Goal: Transaction & Acquisition: Book appointment/travel/reservation

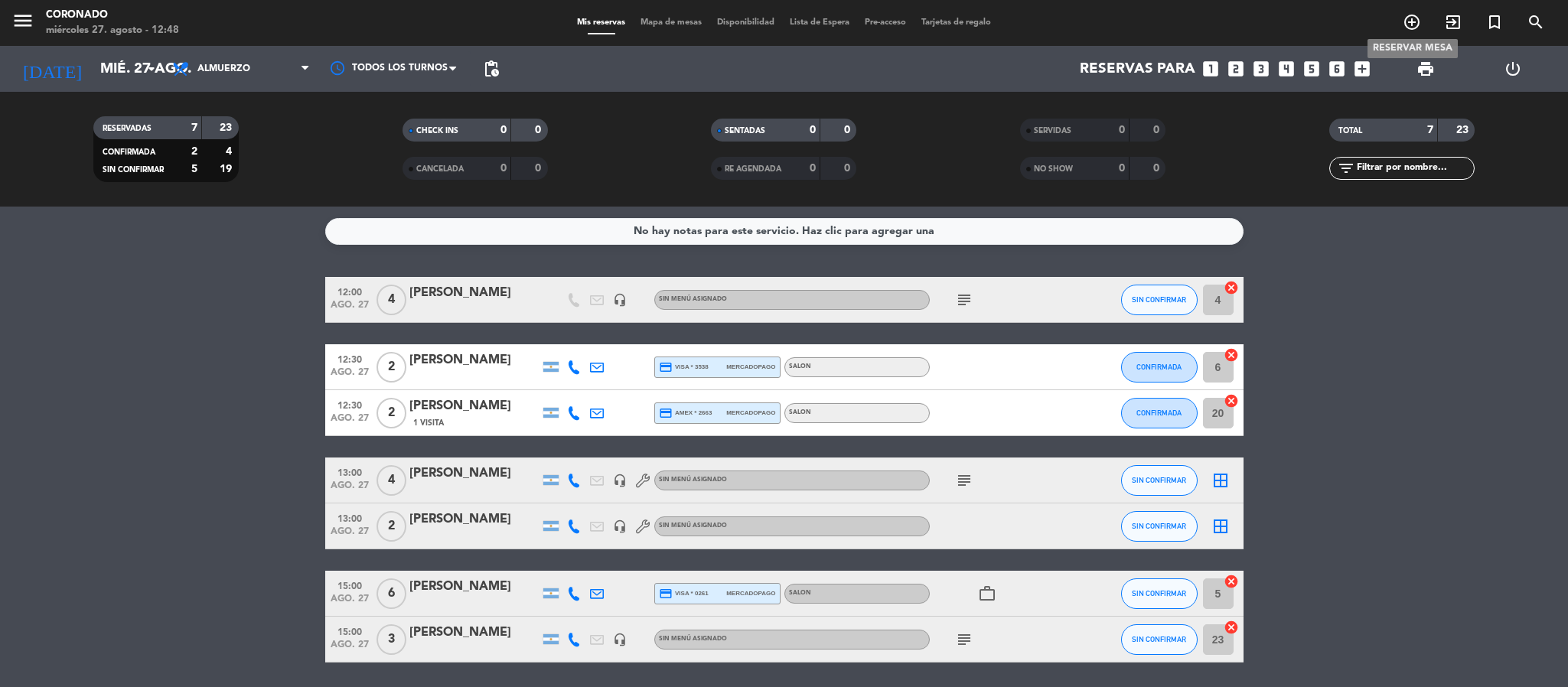
click at [1405, 21] on icon "add_circle_outline" at bounding box center [1412, 22] width 18 height 18
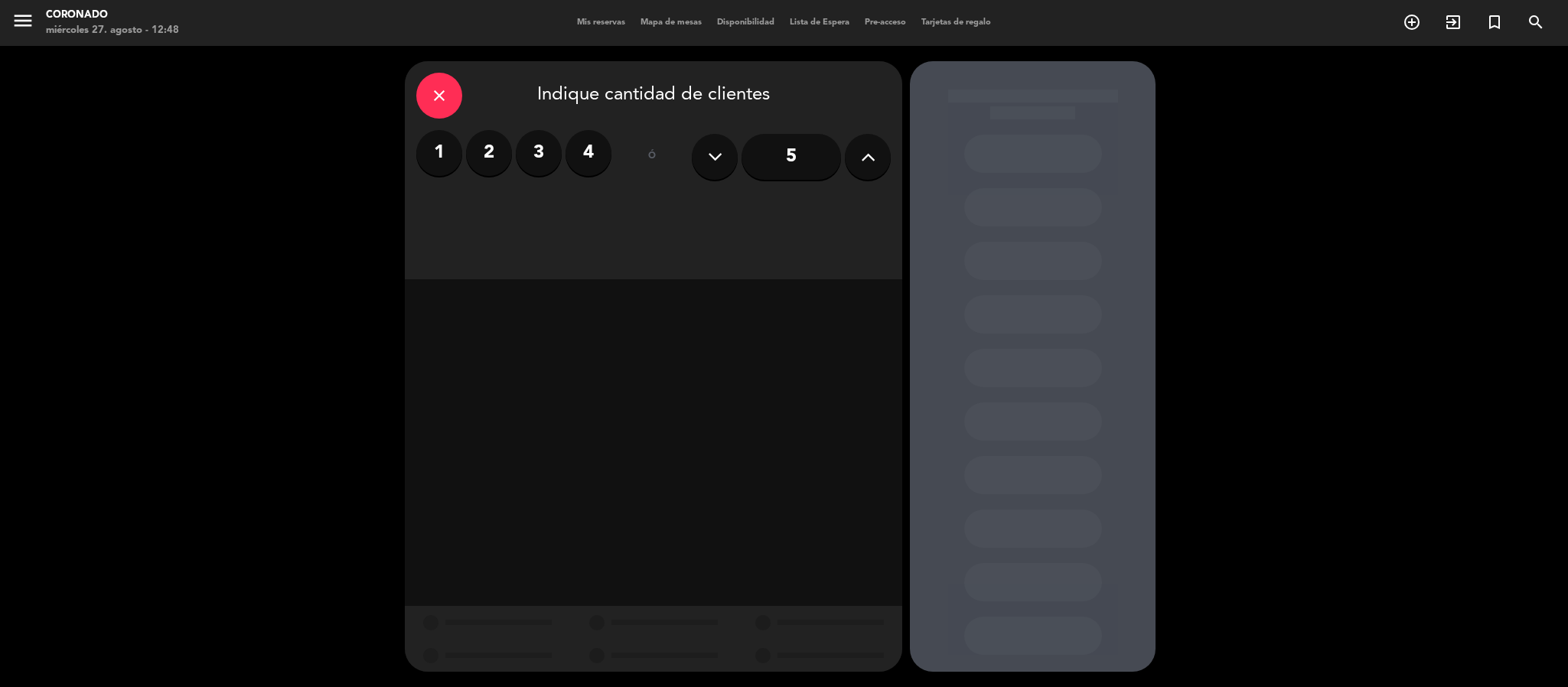
click at [498, 150] on label "2" at bounding box center [489, 153] width 46 height 46
click at [689, 200] on div "Almuerzo" at bounding box center [653, 209] width 155 height 30
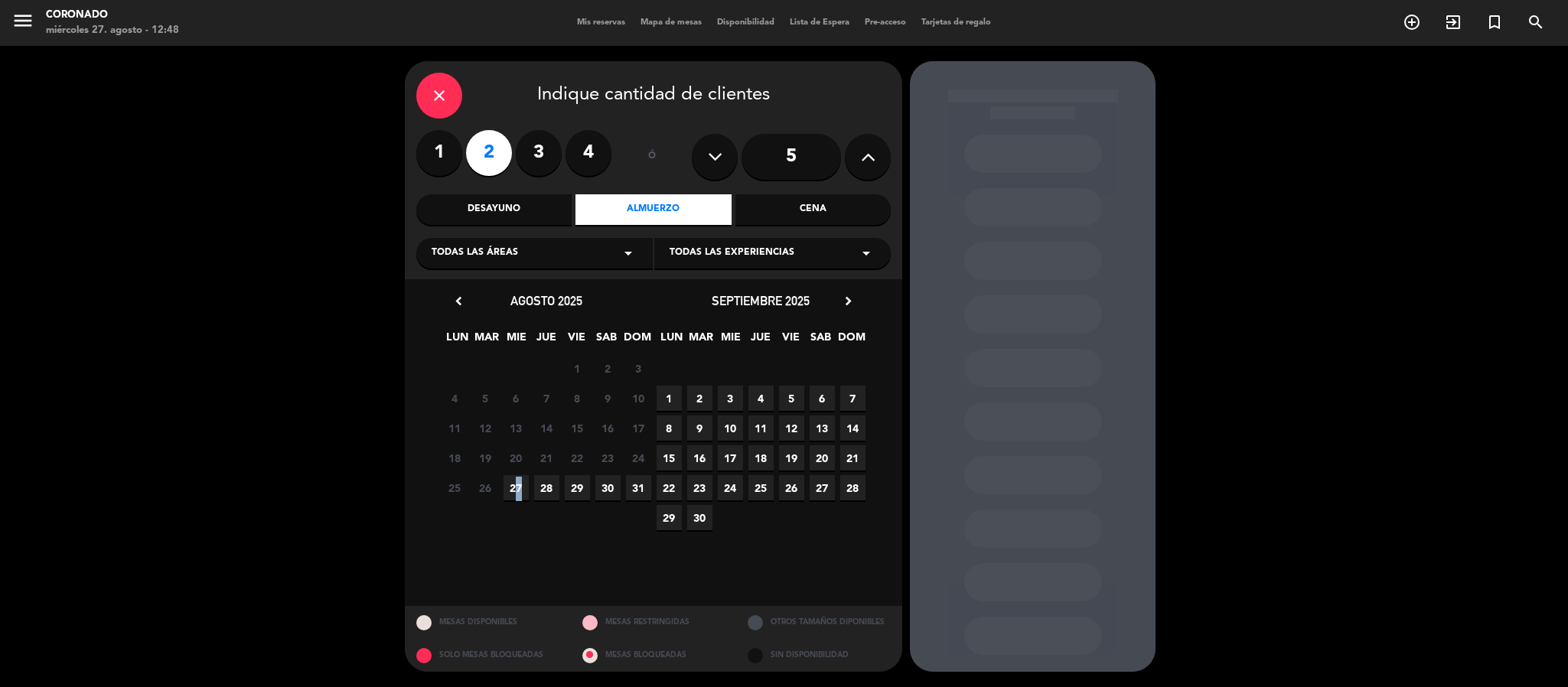
click at [515, 487] on span "27" at bounding box center [516, 489] width 26 height 26
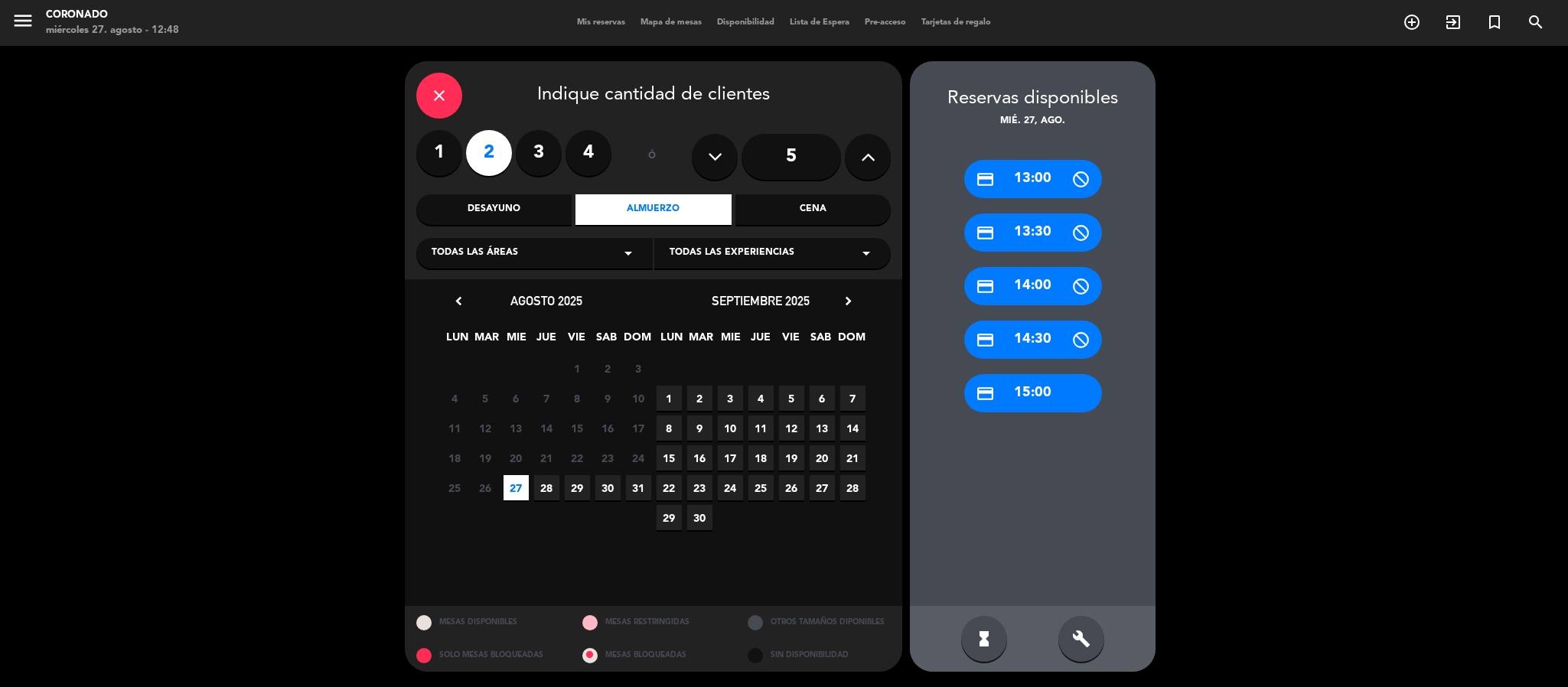
click at [1068, 643] on div "build" at bounding box center [1081, 639] width 46 height 46
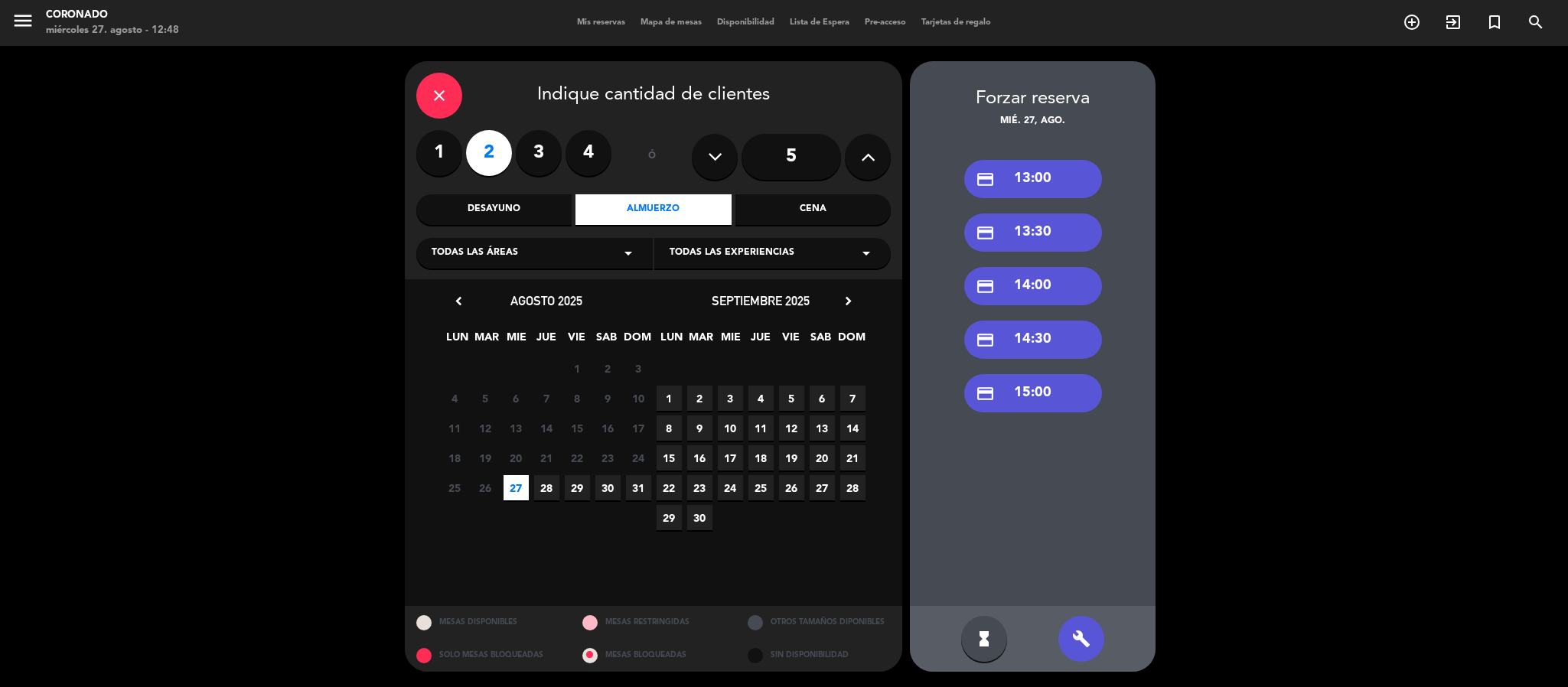
click at [1055, 276] on div "credit_card 14:00" at bounding box center [1033, 287] width 138 height 39
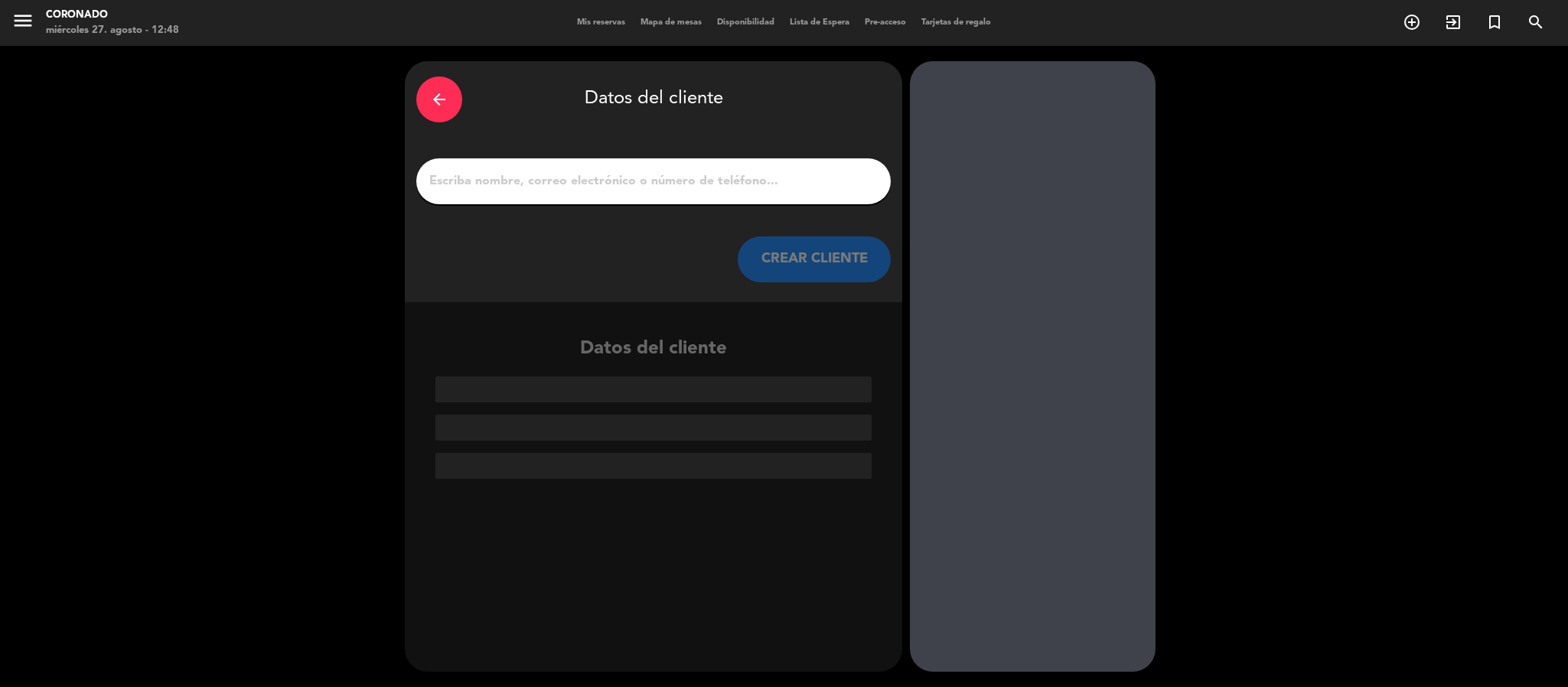
click at [505, 184] on input "1" at bounding box center [654, 181] width 452 height 21
paste input "FRANCISCO"
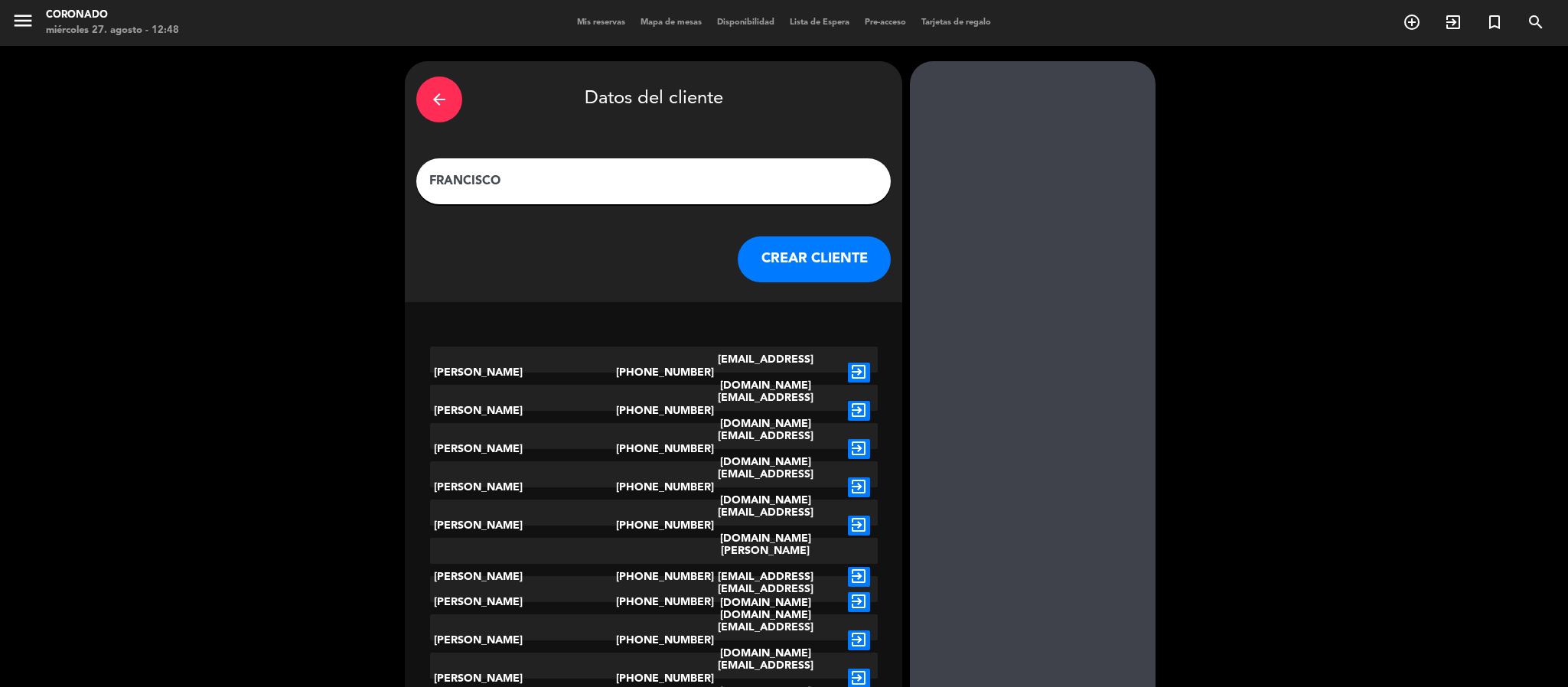
type input "FRANCISCO"
click at [817, 290] on div "arrow_back Datos del cliente [PERSON_NAME] CLIENTE" at bounding box center [654, 182] width 498 height 242
click at [809, 265] on button "CREAR CLIENTE" at bounding box center [813, 260] width 153 height 46
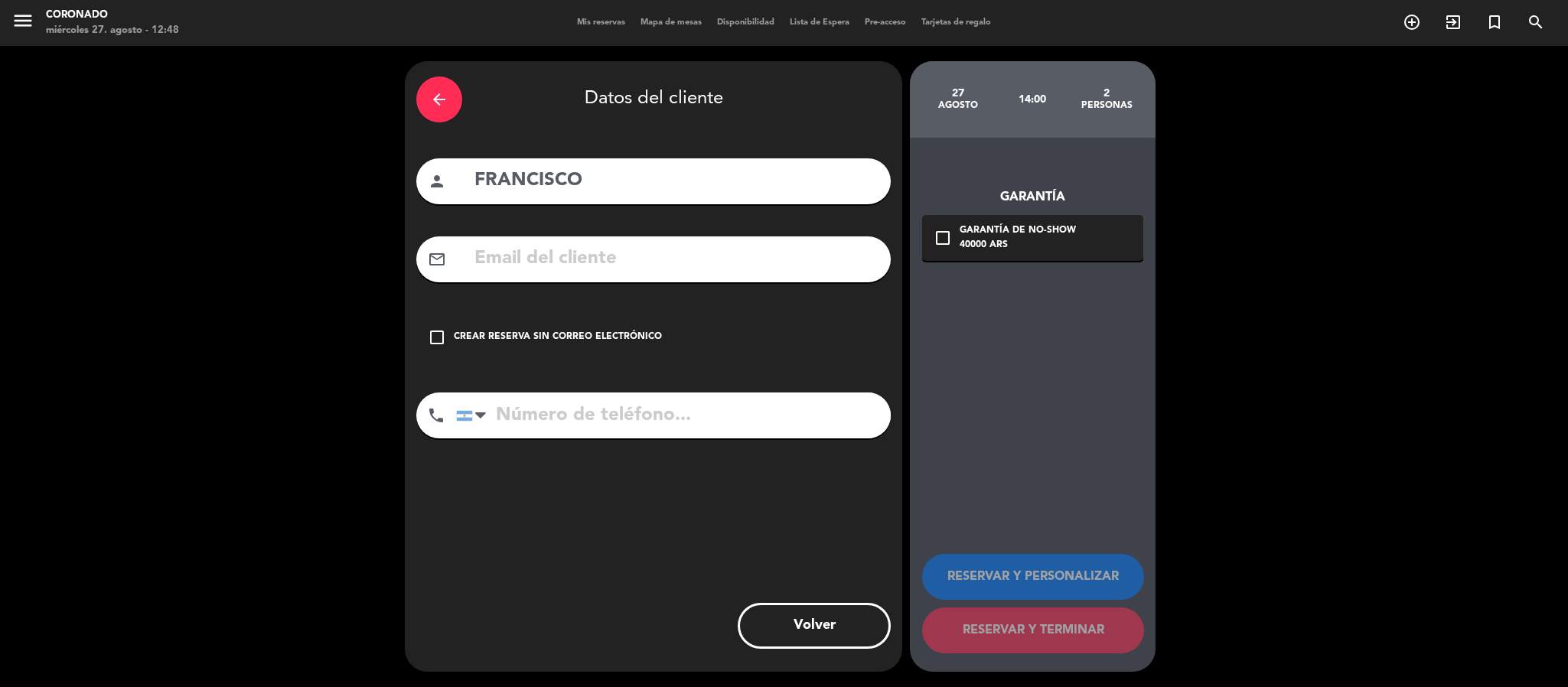
click at [615, 322] on div "check_box_outline_blank Crear reserva sin correo electrónico" at bounding box center [653, 338] width 475 height 46
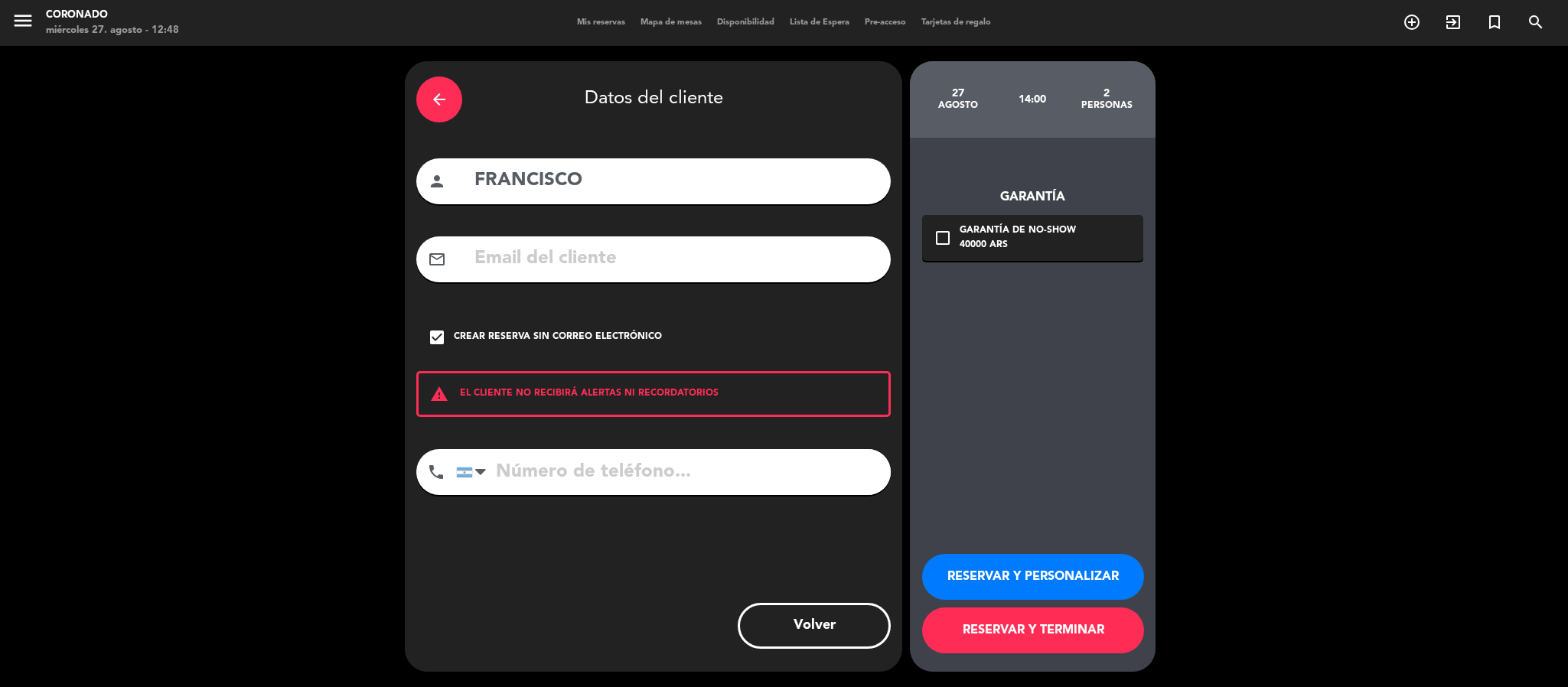
click at [1031, 572] on button "RESERVAR Y PERSONALIZAR" at bounding box center [1033, 577] width 222 height 46
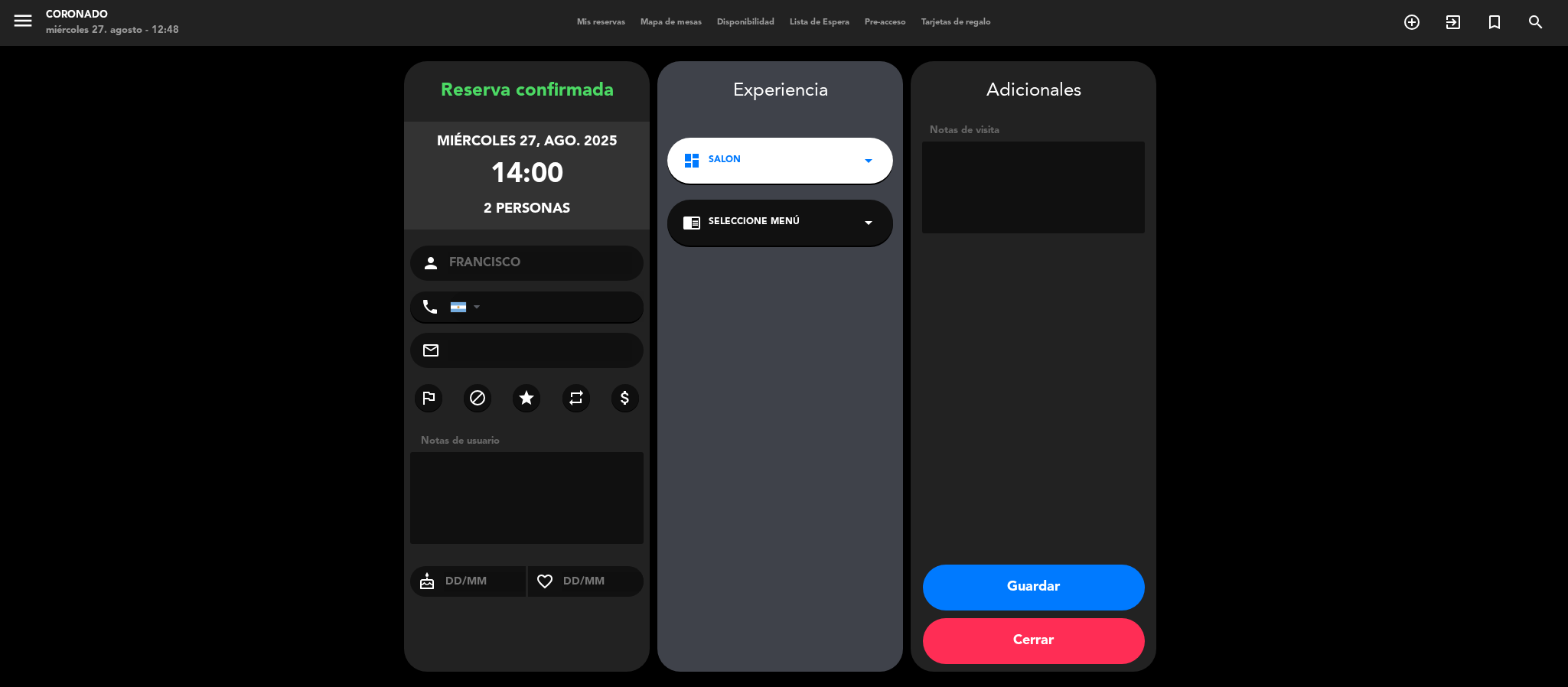
click at [971, 188] on textarea at bounding box center [1033, 187] width 223 height 92
type textarea "Carga lautaro, envia Tincho"
click at [1055, 592] on button "Guardar" at bounding box center [1034, 588] width 222 height 46
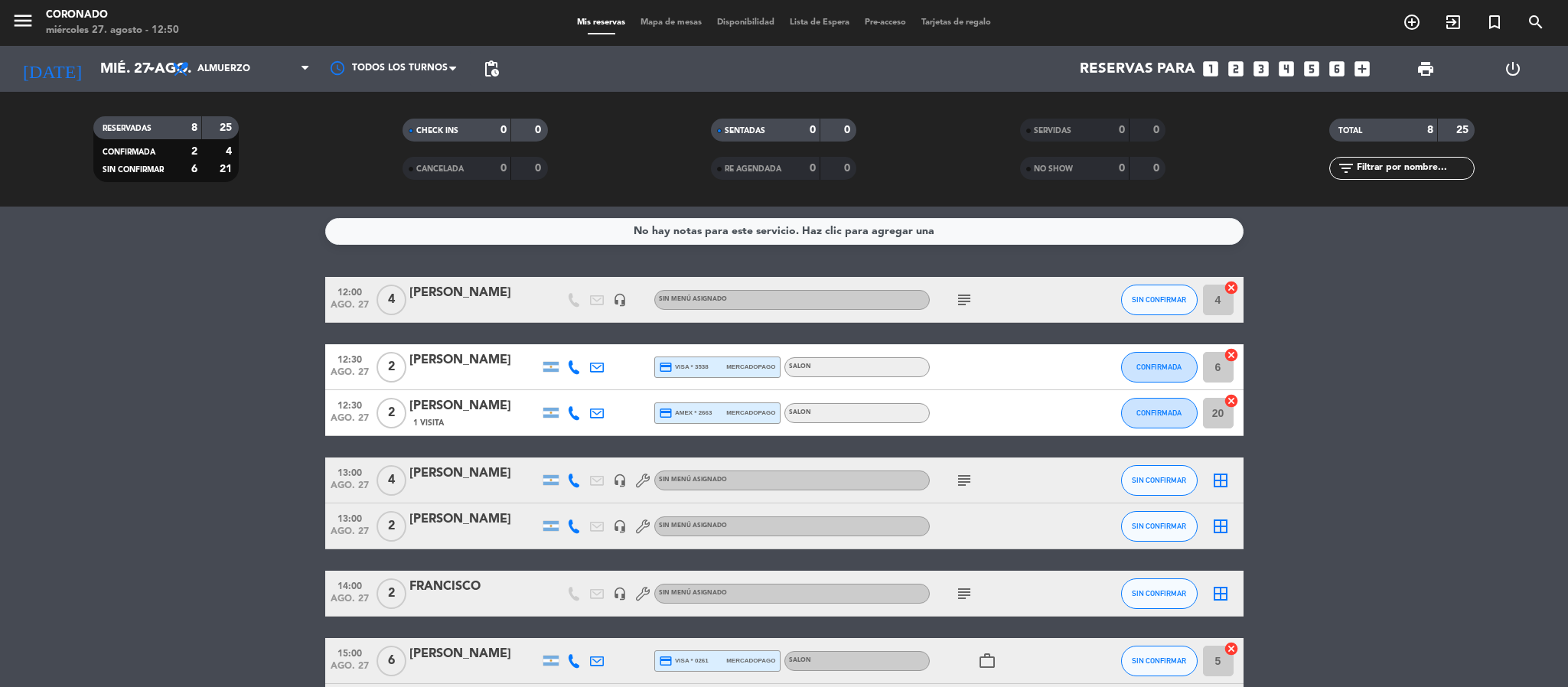
click at [965, 591] on icon "subject" at bounding box center [964, 594] width 18 height 18
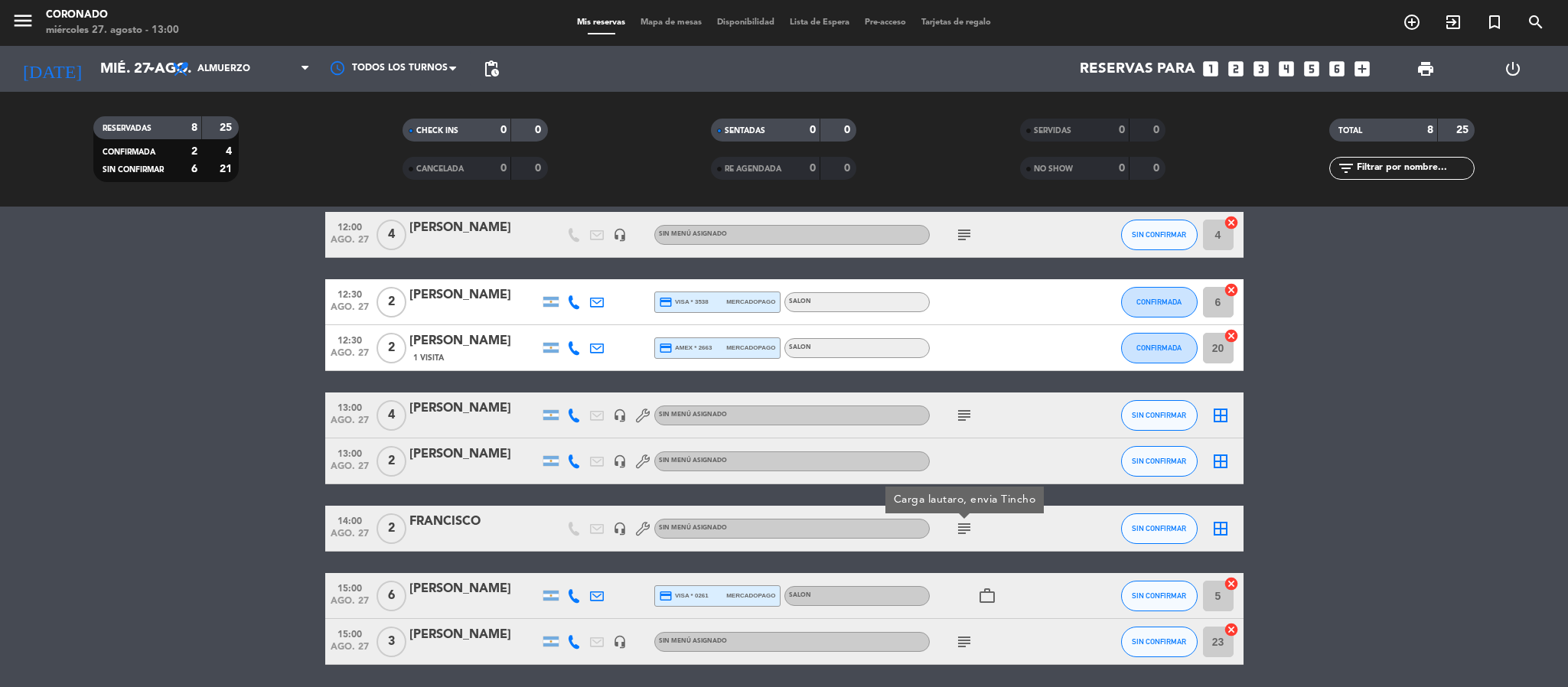
scroll to position [119, 0]
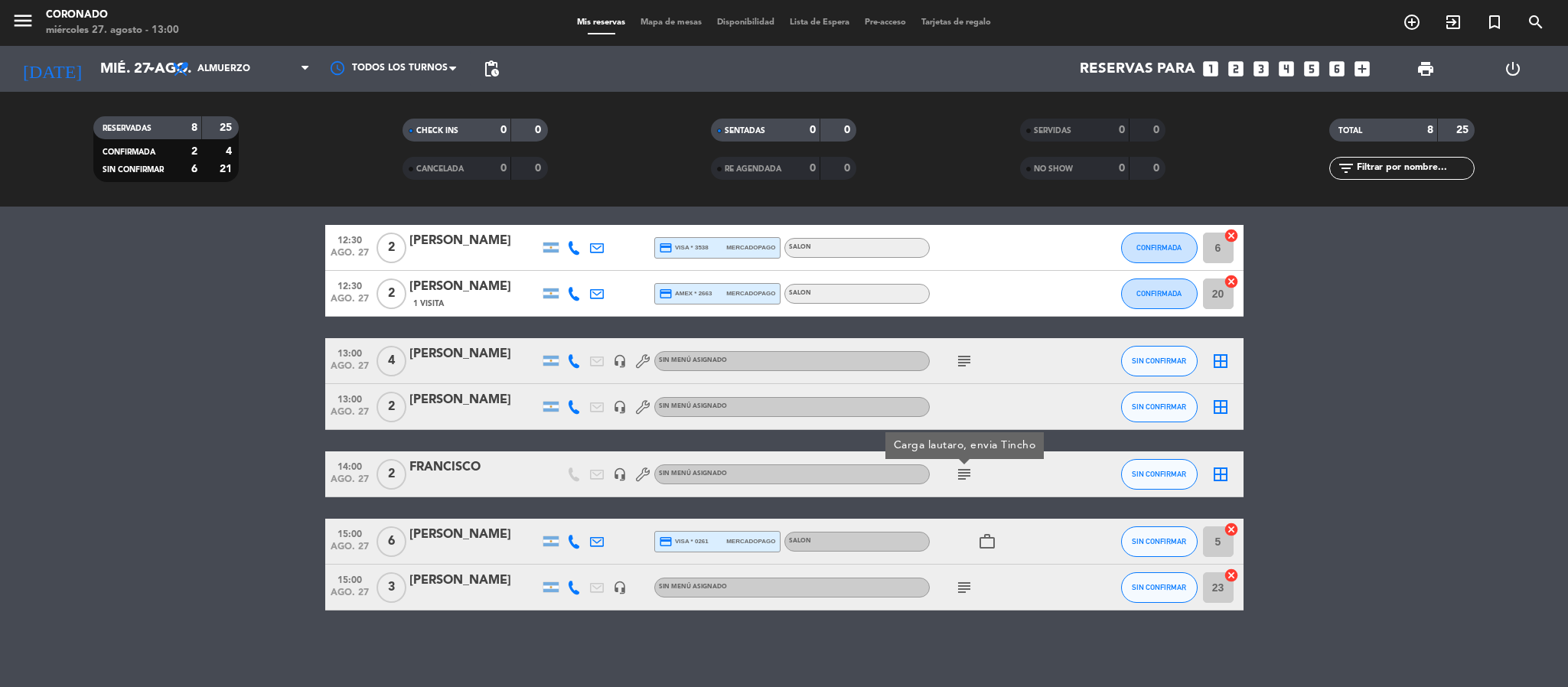
click at [457, 347] on div "[PERSON_NAME]" at bounding box center [475, 355] width 130 height 20
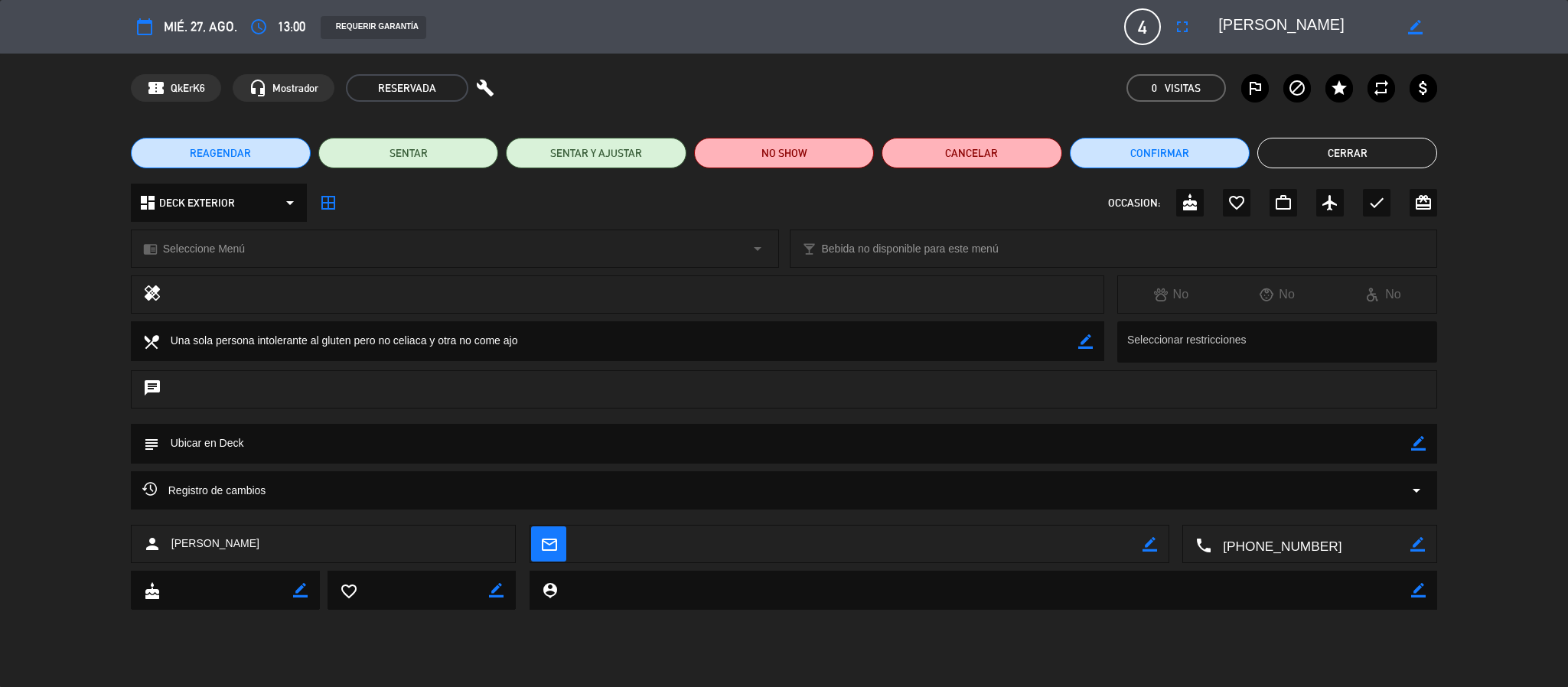
click at [1409, 24] on icon "border_color" at bounding box center [1416, 28] width 15 height 15
drag, startPoint x: 1325, startPoint y: 21, endPoint x: 1078, endPoint y: 21, distance: 247.0
click at [1078, 21] on div "calendar_today mié. 27, ago. access_time 13:00 REQUERIR GARANTÍA 4 [PERSON_NAME…" at bounding box center [785, 27] width 1307 height 37
click at [1414, 28] on icon at bounding box center [1416, 28] width 15 height 15
click at [1372, 139] on button "Cerrar" at bounding box center [1347, 152] width 180 height 30
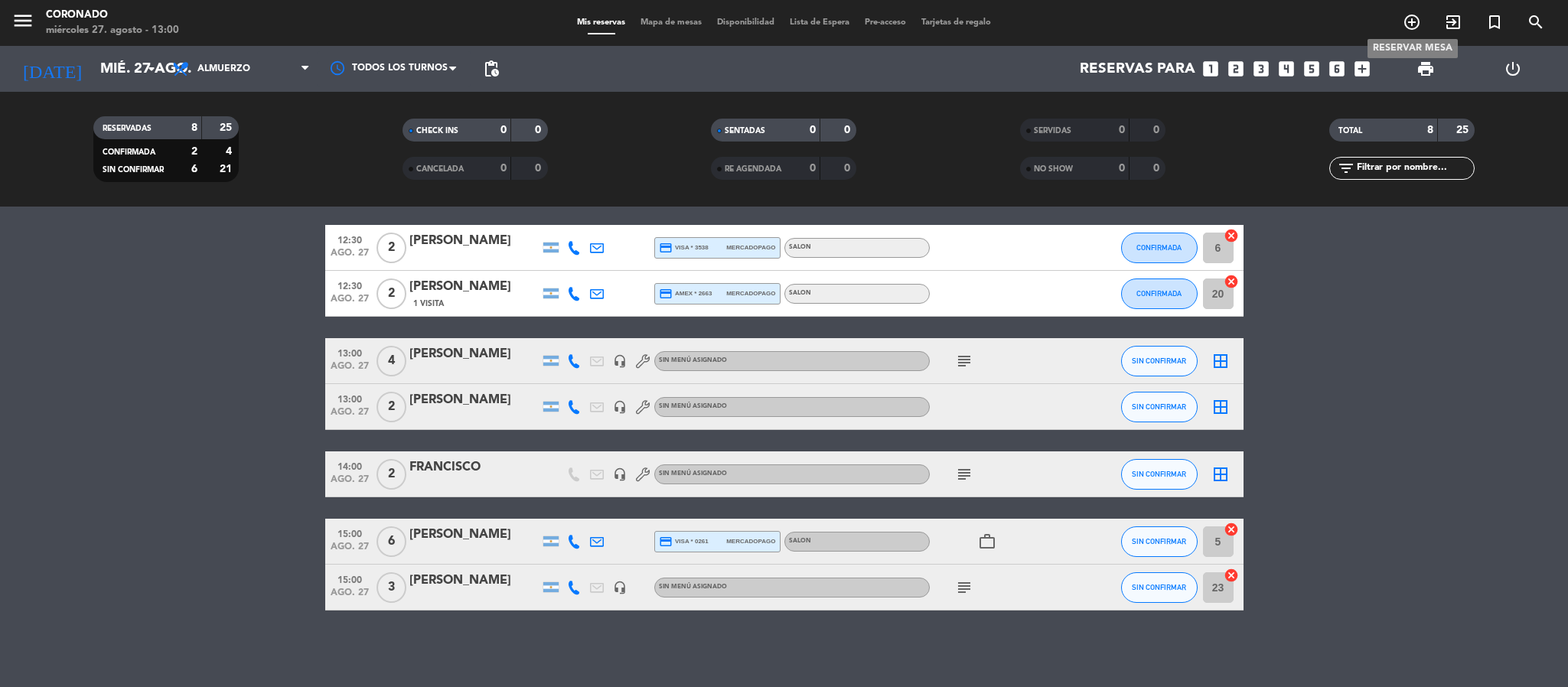
click at [1408, 32] on span "add_circle_outline" at bounding box center [1411, 22] width 41 height 26
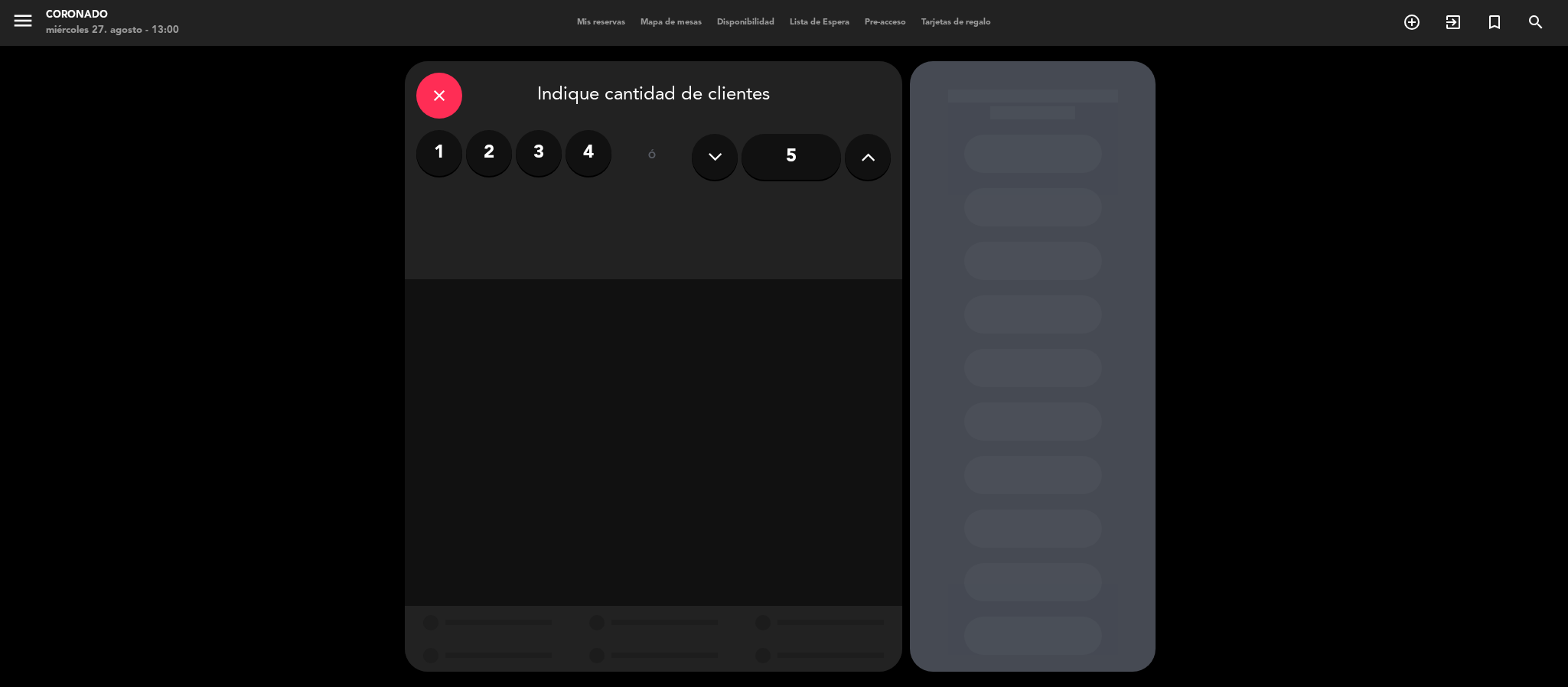
click at [588, 161] on label "4" at bounding box center [588, 153] width 46 height 46
click at [673, 209] on div "Almuerzo" at bounding box center [653, 209] width 155 height 30
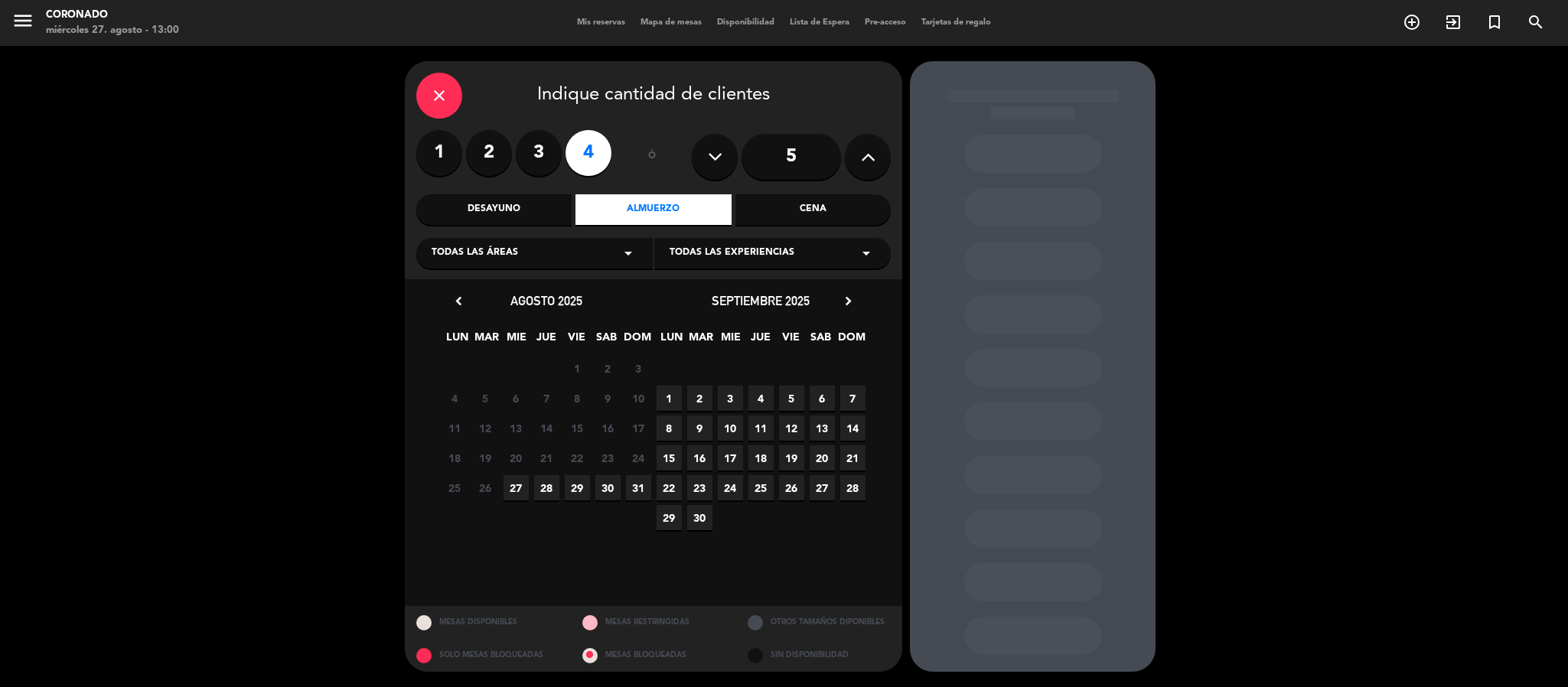
click at [526, 485] on span "27" at bounding box center [516, 489] width 26 height 26
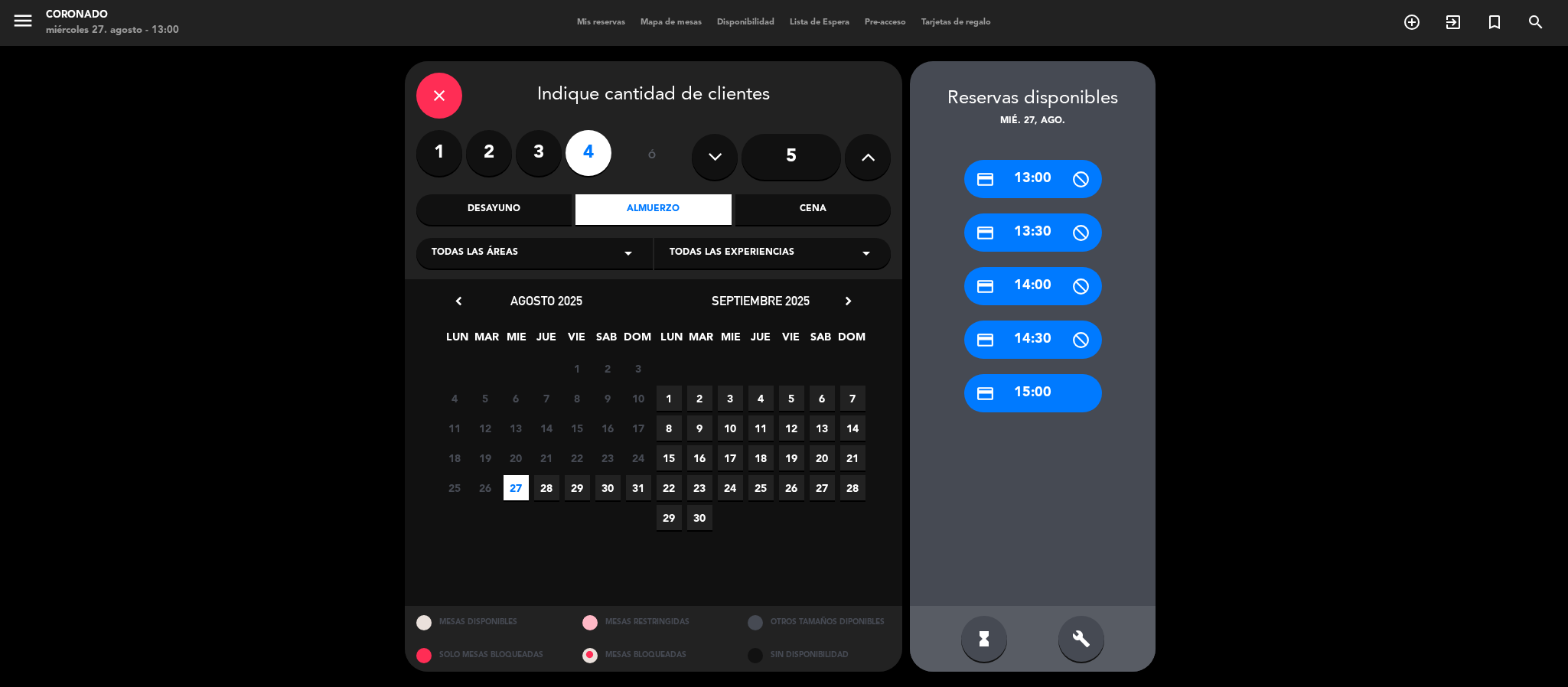
click at [1037, 379] on div "credit_card 15:00" at bounding box center [1033, 394] width 138 height 39
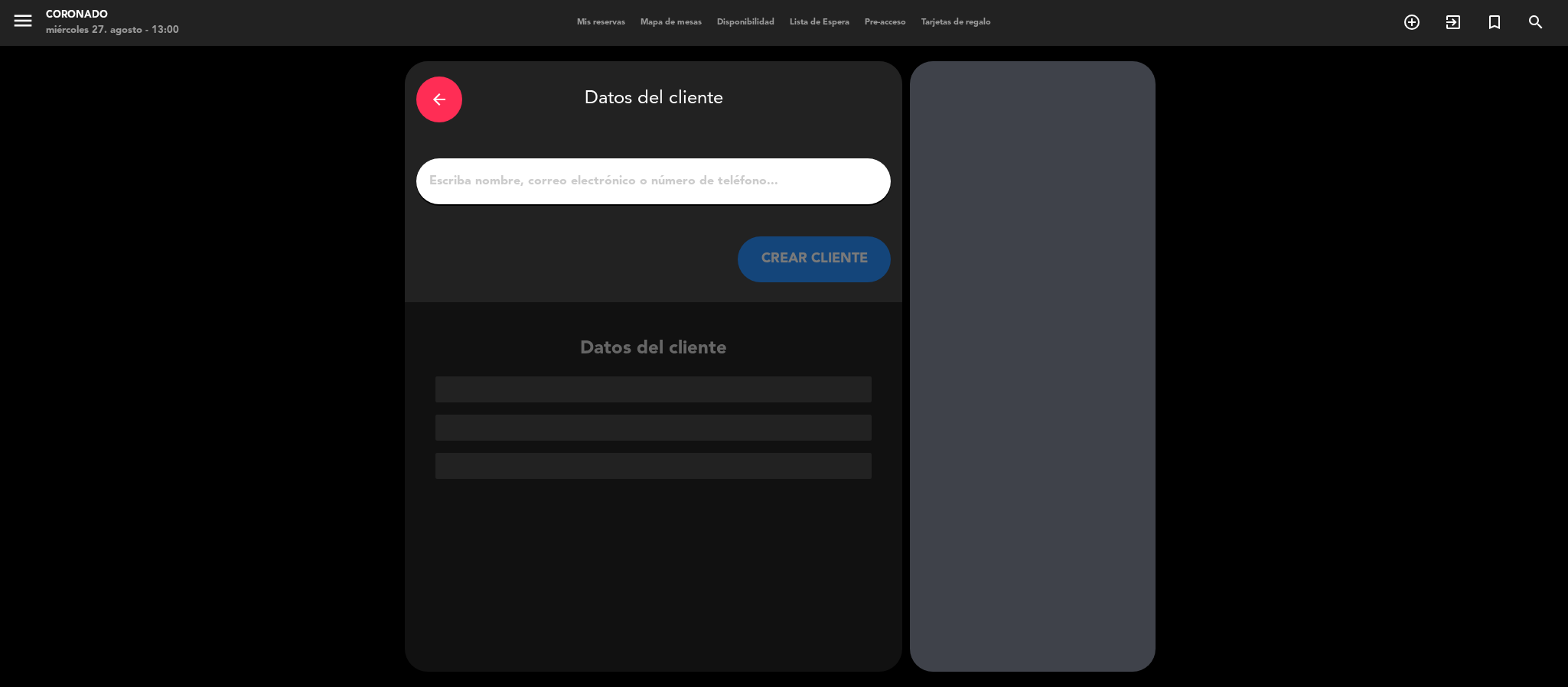
drag, startPoint x: 636, startPoint y: 207, endPoint x: 645, endPoint y: 196, distance: 14.2
click at [636, 205] on div "arrow_back Datos del cliente CREAR CLIENTE" at bounding box center [654, 182] width 498 height 242
click at [647, 185] on input "1" at bounding box center [654, 181] width 452 height 21
paste input "[PERSON_NAME]"
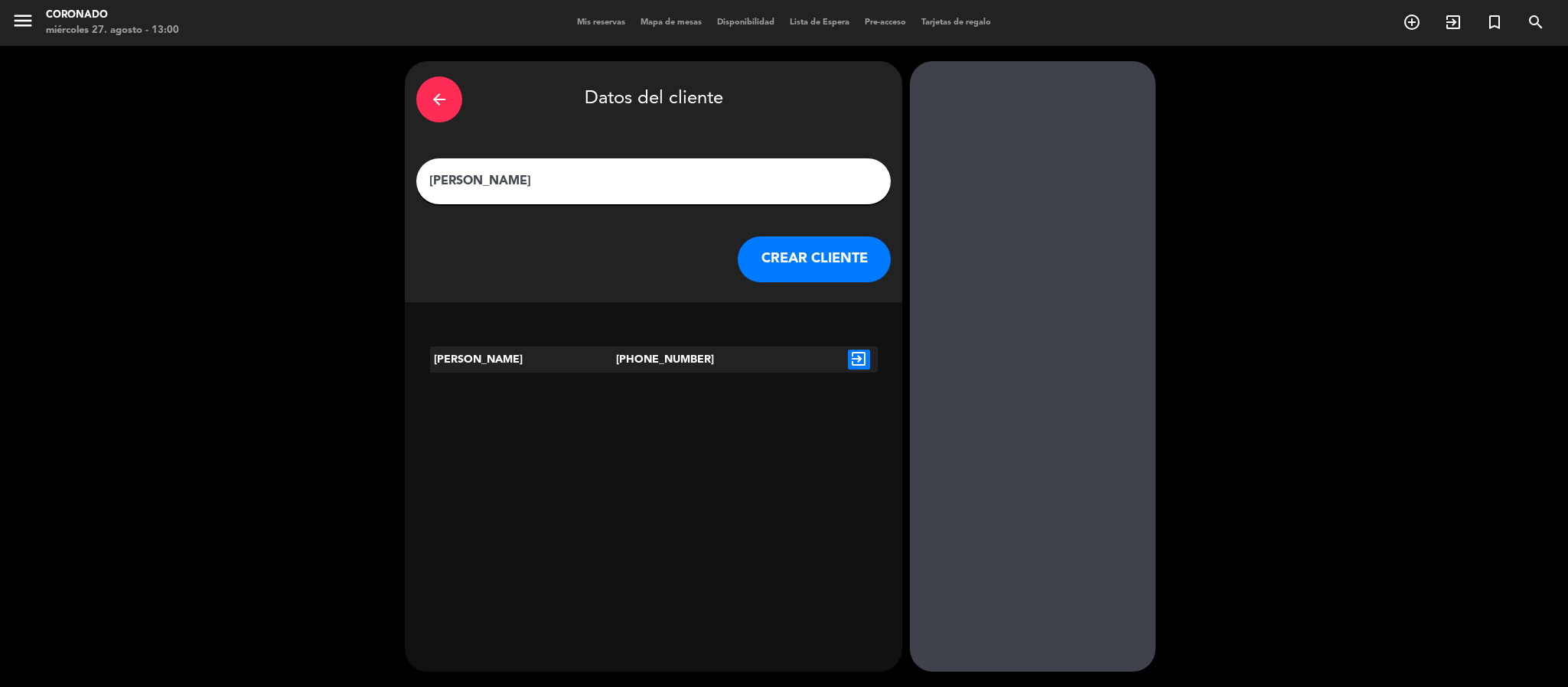
type input "[PERSON_NAME]"
click at [857, 361] on icon "exit_to_app" at bounding box center [858, 360] width 22 height 20
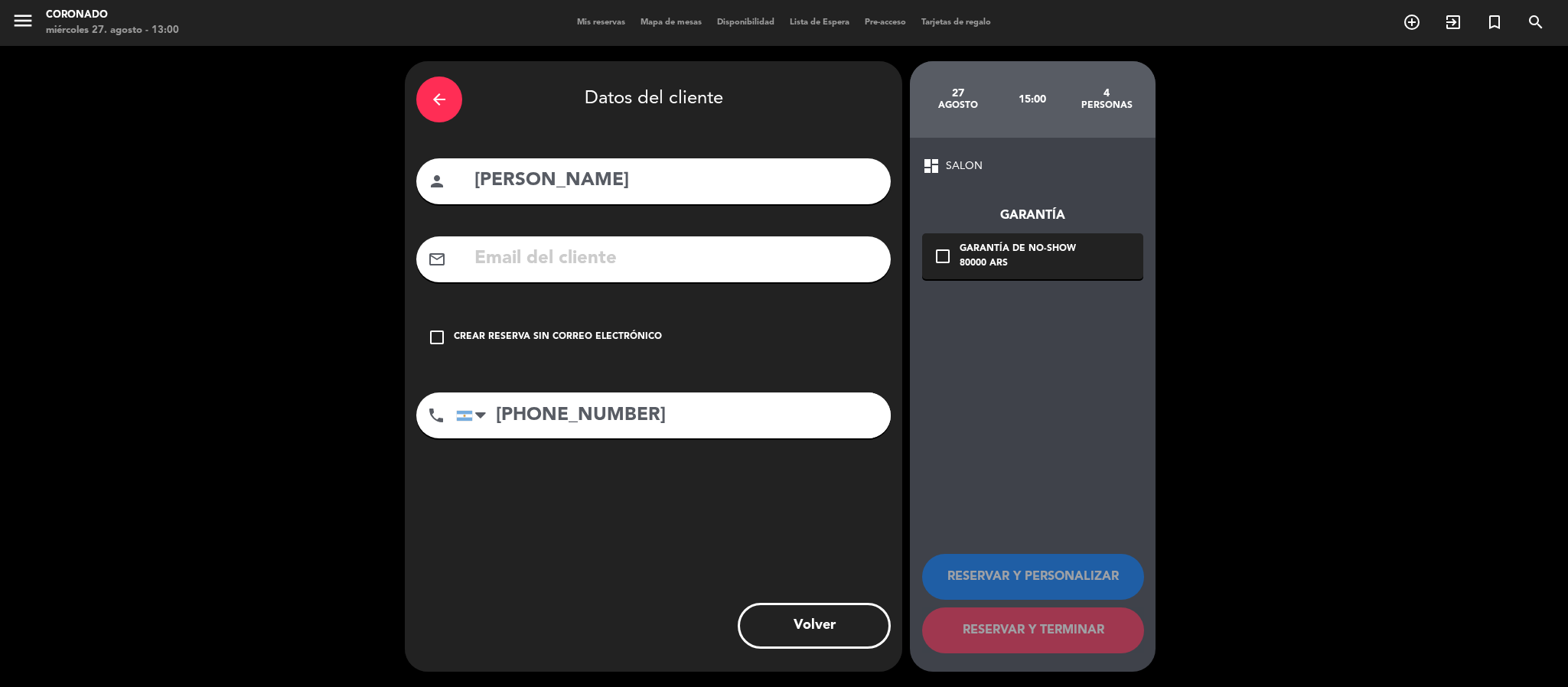
click at [597, 343] on div "Crear reserva sin correo electrónico" at bounding box center [557, 337] width 208 height 16
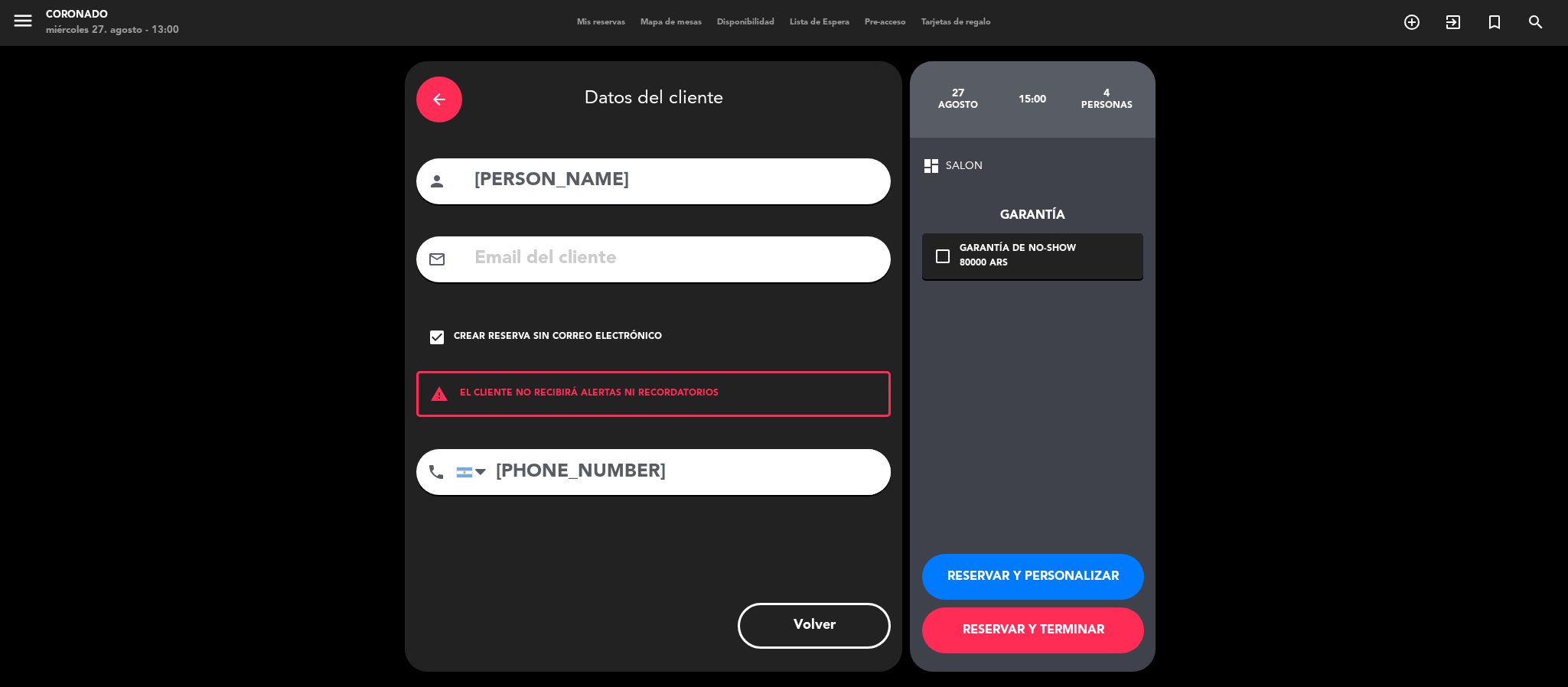
click at [1013, 570] on button "RESERVAR Y PERSONALIZAR" at bounding box center [1033, 577] width 222 height 46
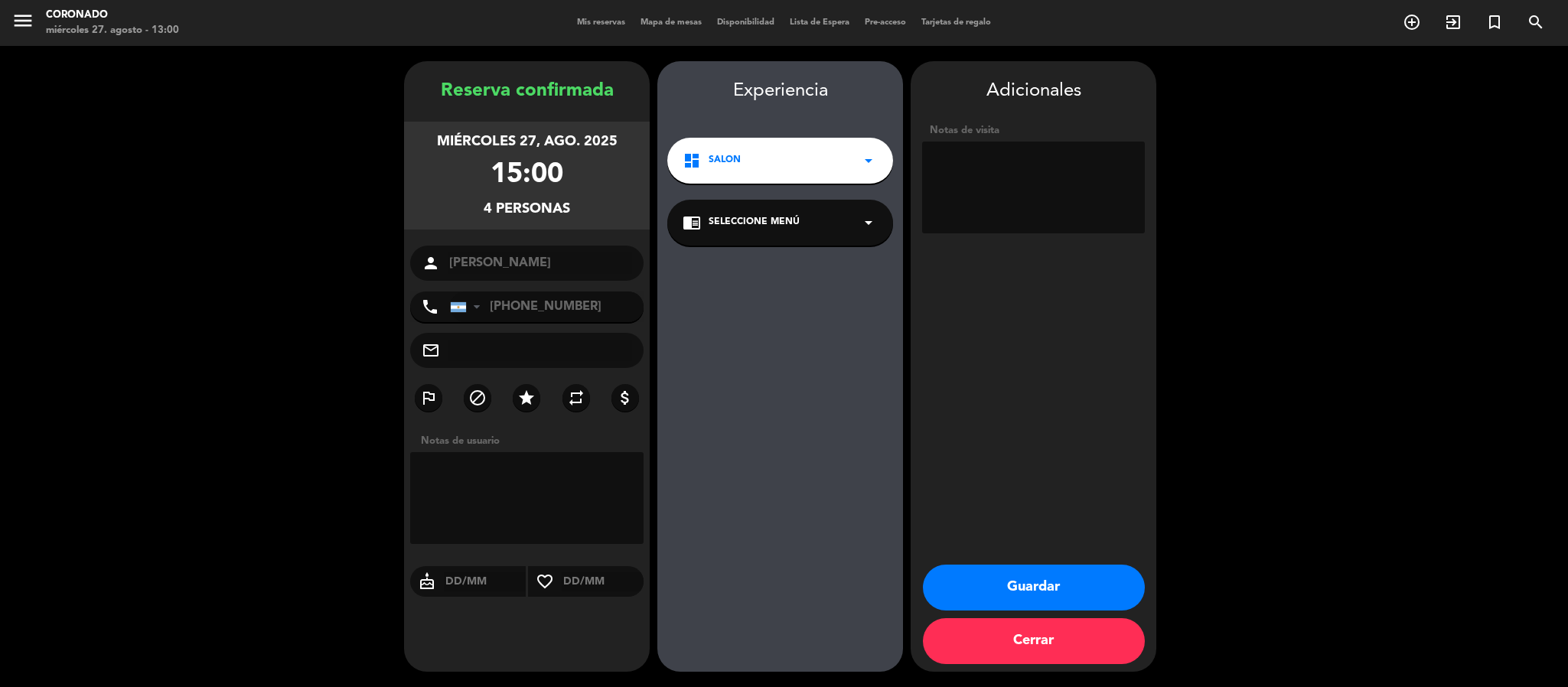
click at [1038, 163] on textarea at bounding box center [1033, 187] width 223 height 92
type textarea "Ubicar en el Deck"
click at [1081, 574] on button "Guardar" at bounding box center [1034, 588] width 222 height 46
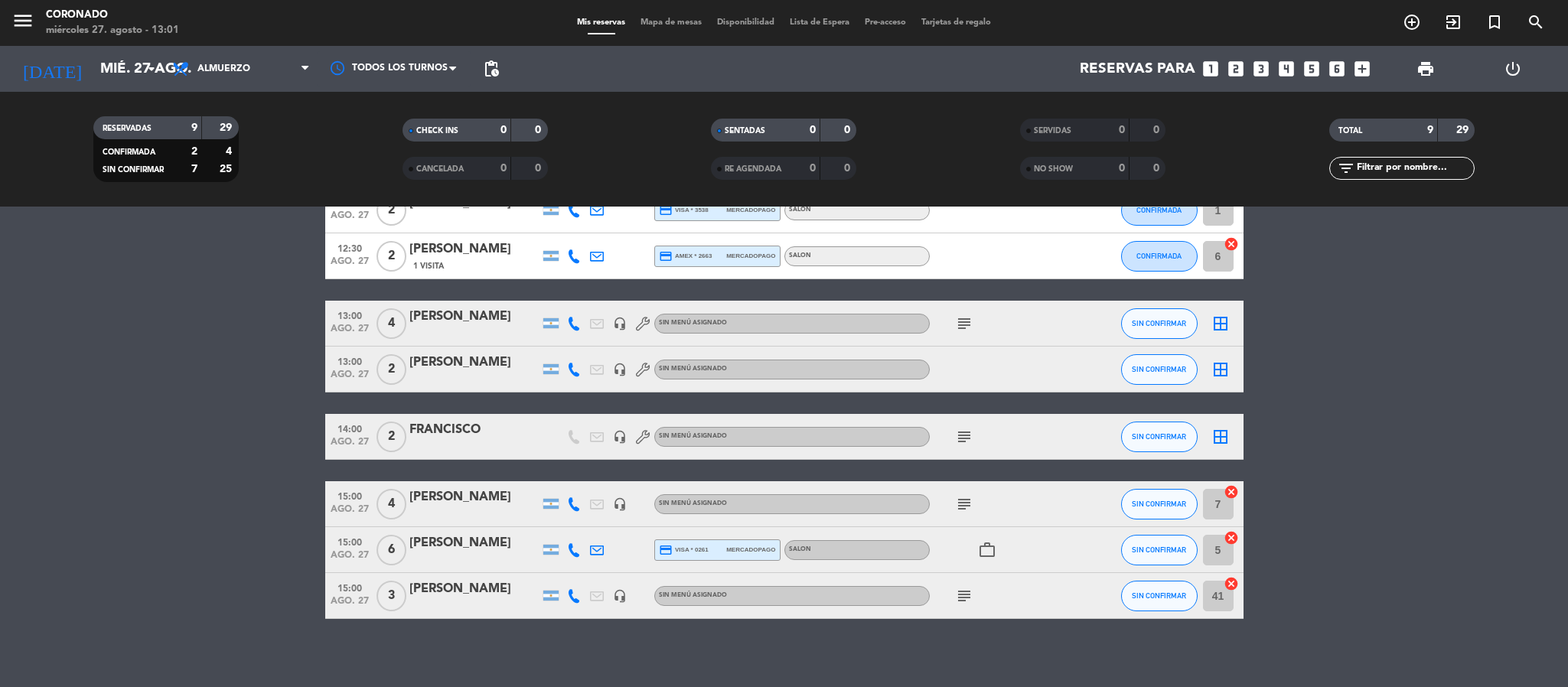
scroll to position [165, 0]
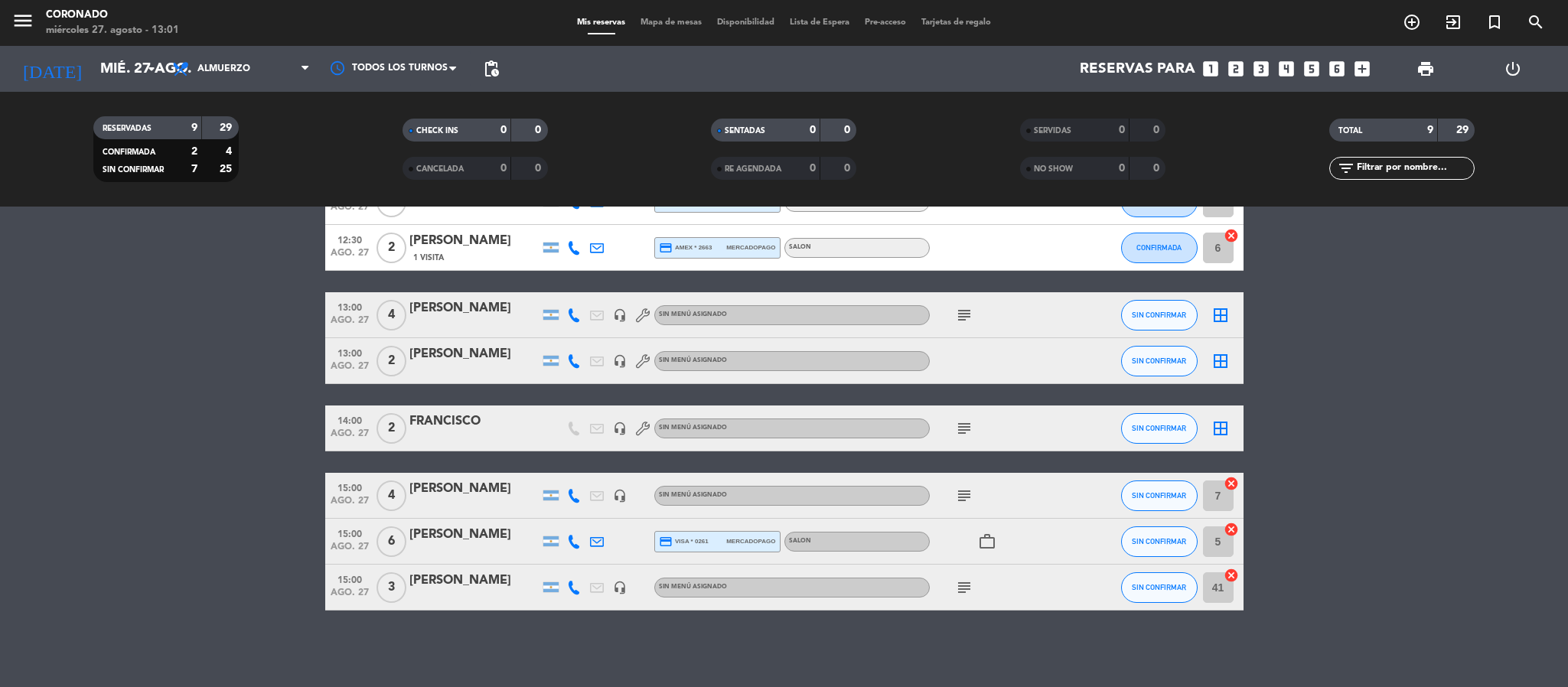
click at [962, 505] on div "subject" at bounding box center [999, 495] width 138 height 45
click at [962, 503] on icon "subject" at bounding box center [964, 496] width 18 height 18
click at [1229, 487] on icon "cancel" at bounding box center [1231, 483] width 16 height 16
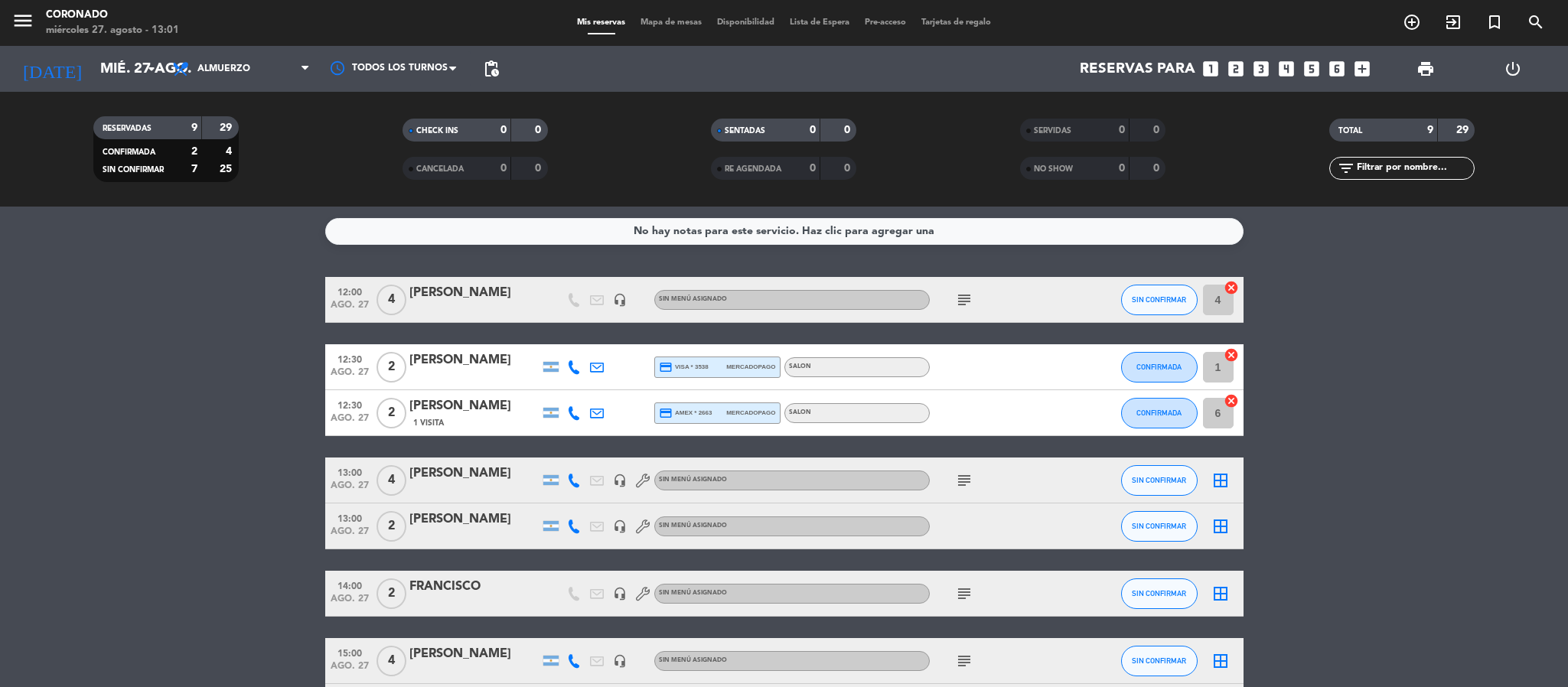
scroll to position [115, 0]
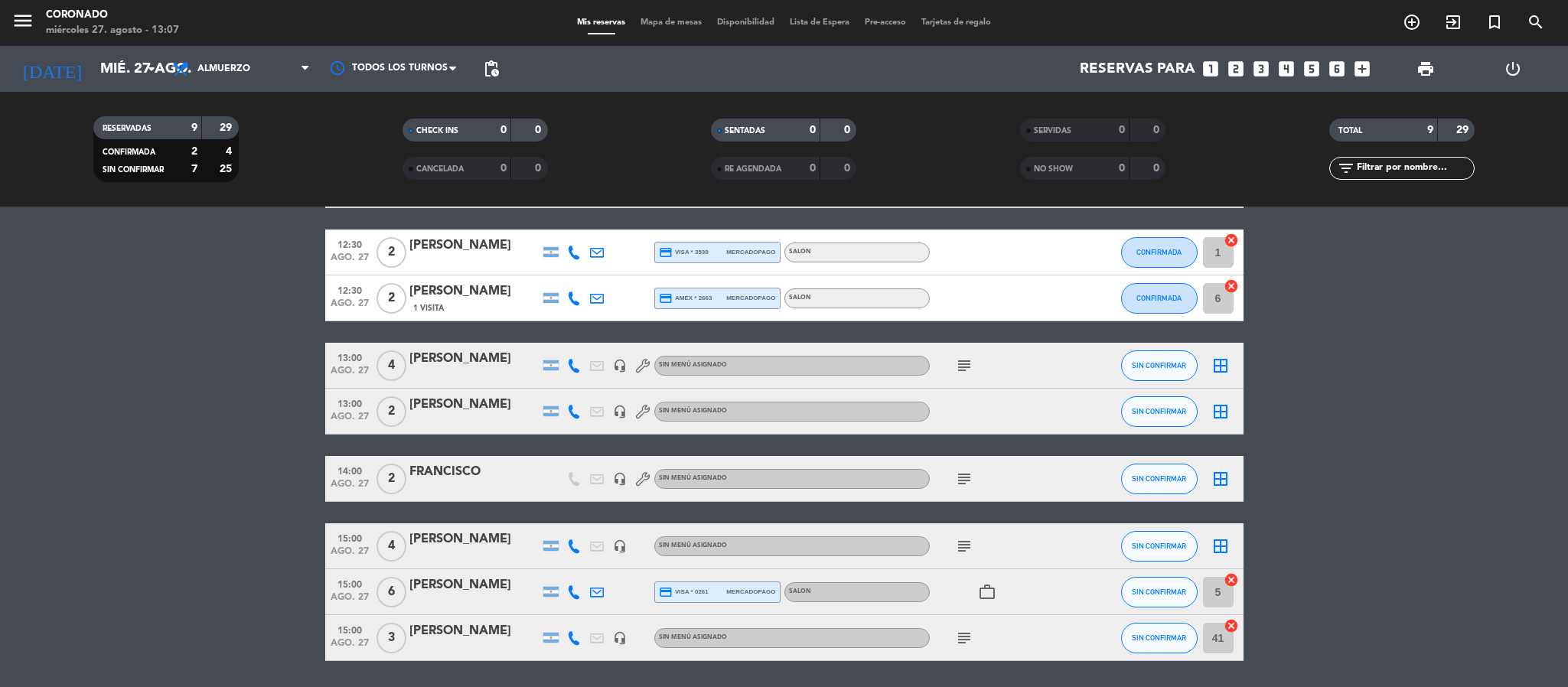
click at [1212, 145] on div "SERVIDAS 0 0" at bounding box center [1092, 138] width 309 height 39
